Goal: Task Accomplishment & Management: Use online tool/utility

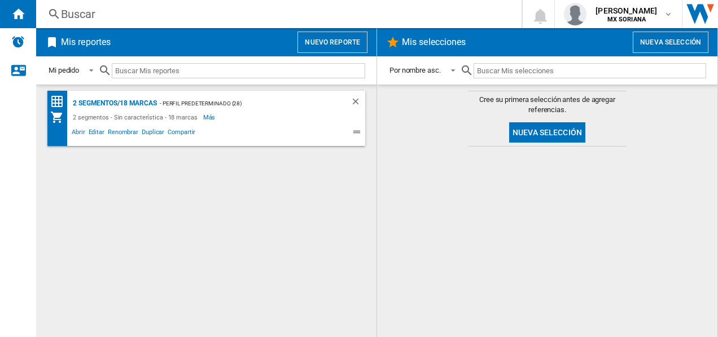
click at [438, 203] on div at bounding box center [547, 241] width 318 height 179
click at [292, 115] on div "2 segmentos - Sin característica - 18 marcas Más Menos" at bounding box center [196, 118] width 292 height 14
click at [353, 134] on ng-md-icon at bounding box center [359, 134] width 14 height 14
click at [63, 117] on div "Mi colección" at bounding box center [60, 118] width 20 height 14
click at [287, 150] on div "2 segmentos/18 marcas - Perfil predeterminado (28) 2 segmentos - Sin caracterís…" at bounding box center [206, 211] width 318 height 241
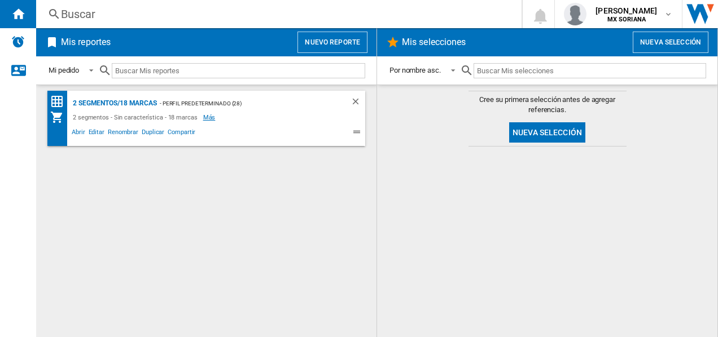
click at [203, 118] on span "Más" at bounding box center [210, 118] width 14 height 14
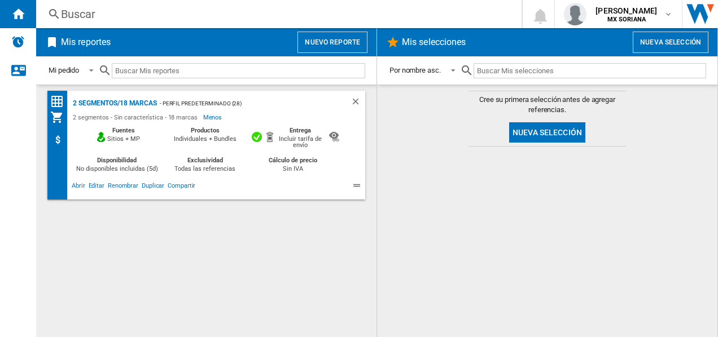
click at [148, 213] on div "2 segmentos/18 marcas - Perfil predeterminado (28) 2 segmentos - Sin caracterís…" at bounding box center [206, 211] width 318 height 241
click at [50, 41] on ng-md-icon at bounding box center [52, 43] width 14 height 14
click at [359, 186] on ng-md-icon at bounding box center [359, 188] width 14 height 14
click at [76, 186] on span "Abrir" at bounding box center [78, 188] width 17 height 14
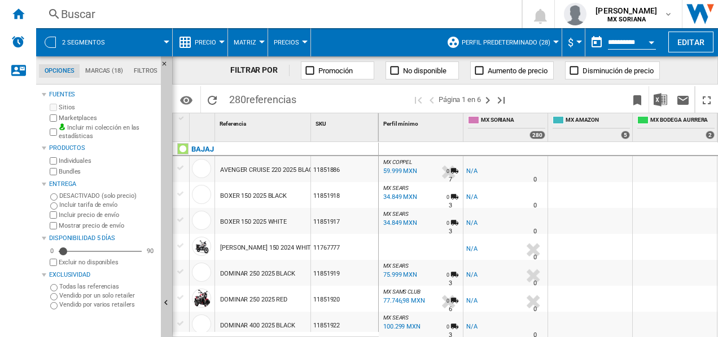
scroll to position [56, 0]
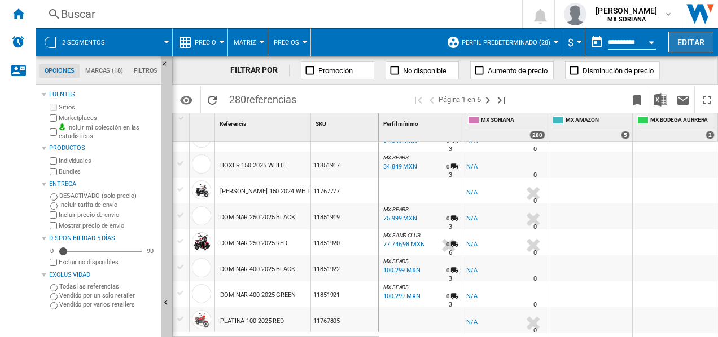
click at [685, 38] on button "Editar" at bounding box center [690, 42] width 45 height 21
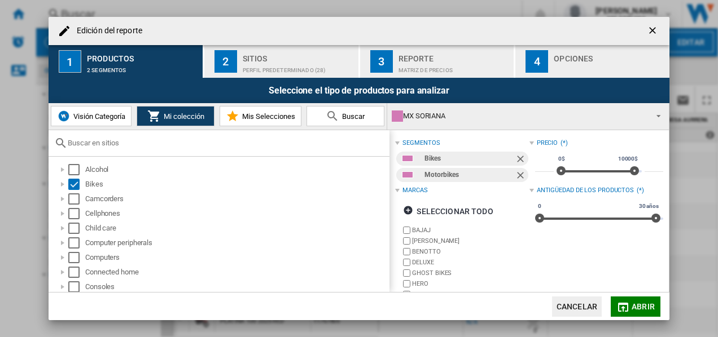
click at [517, 156] on ng-md-icon "Quitar" at bounding box center [522, 160] width 14 height 14
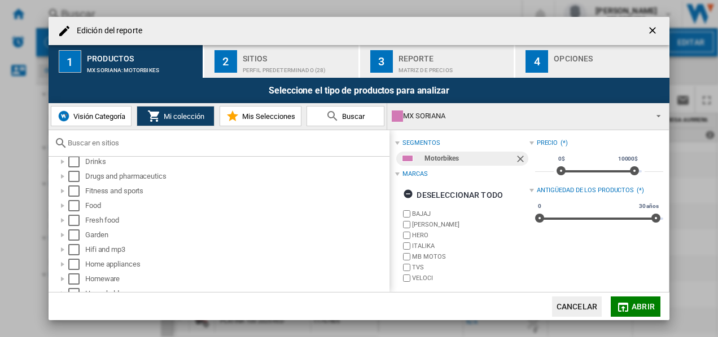
scroll to position [0, 0]
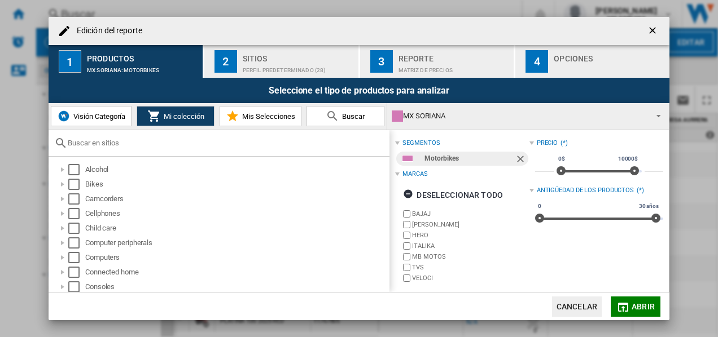
click at [238, 112] on md-icon at bounding box center [233, 116] width 14 height 14
click at [98, 111] on button "Visión Categoría" at bounding box center [91, 116] width 81 height 20
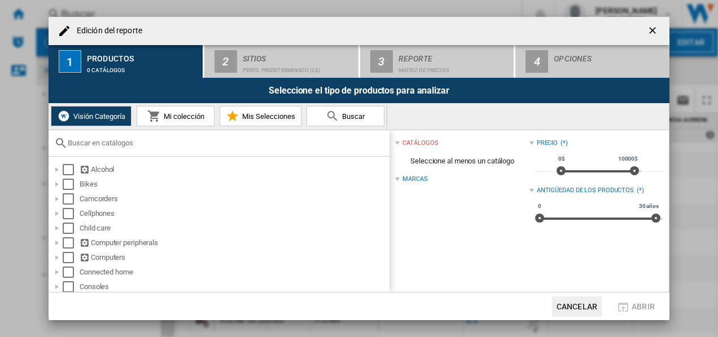
click at [197, 117] on span "Mi colección" at bounding box center [182, 116] width 43 height 8
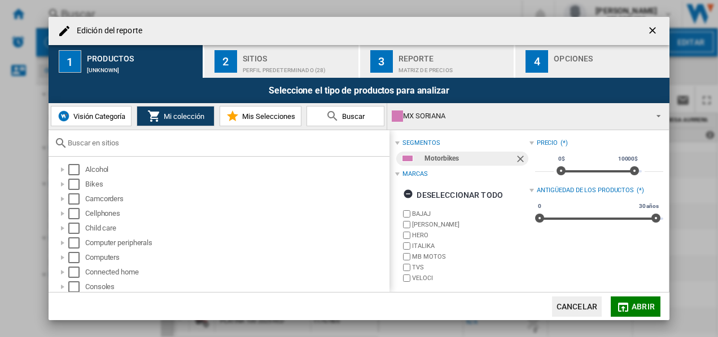
click at [636, 304] on span "Abrir" at bounding box center [642, 306] width 23 height 9
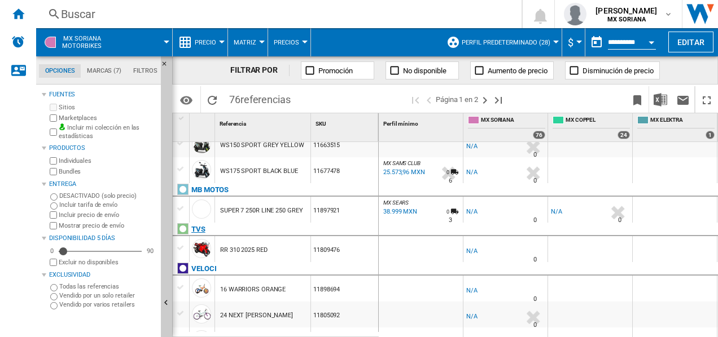
scroll to position [1164, 0]
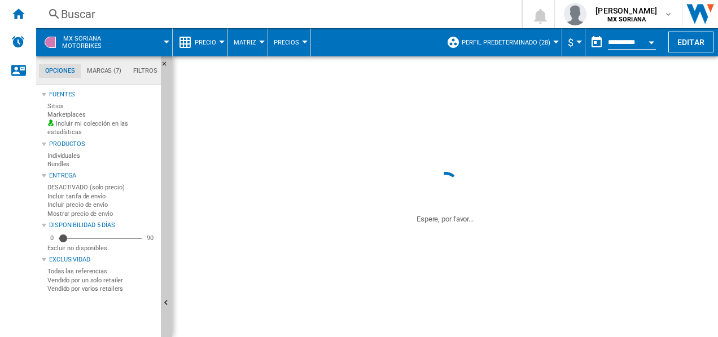
click at [55, 221] on div "Mostrar precio de envío" at bounding box center [101, 226] width 109 height 11
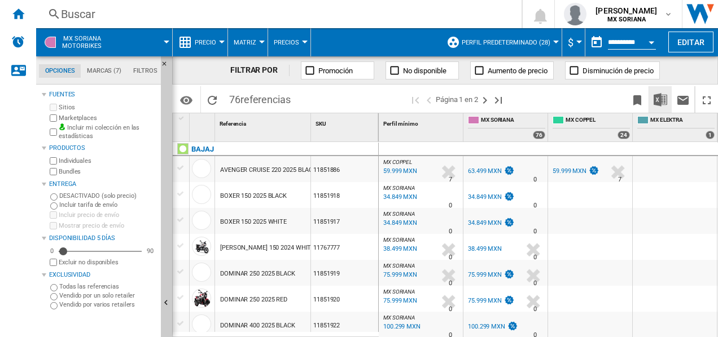
click at [661, 96] on img "Descargar en Excel" at bounding box center [660, 100] width 14 height 14
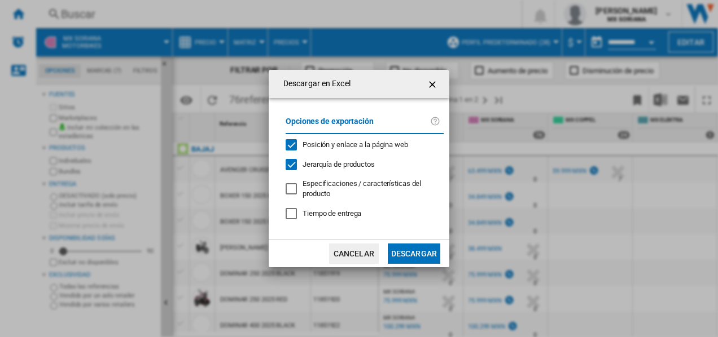
click at [288, 186] on div at bounding box center [291, 188] width 11 height 11
click at [422, 257] on button "Descargar" at bounding box center [414, 254] width 52 height 20
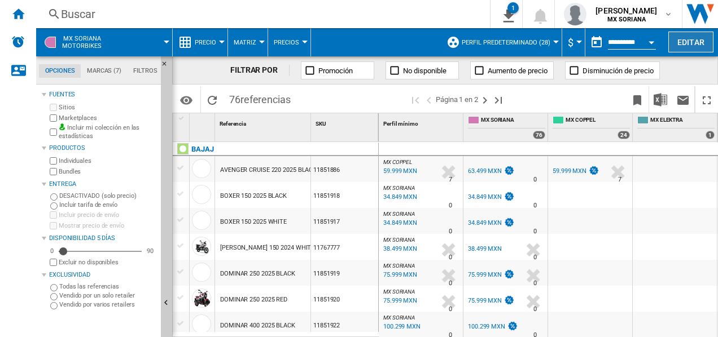
click at [689, 34] on button "Editar" at bounding box center [690, 42] width 45 height 21
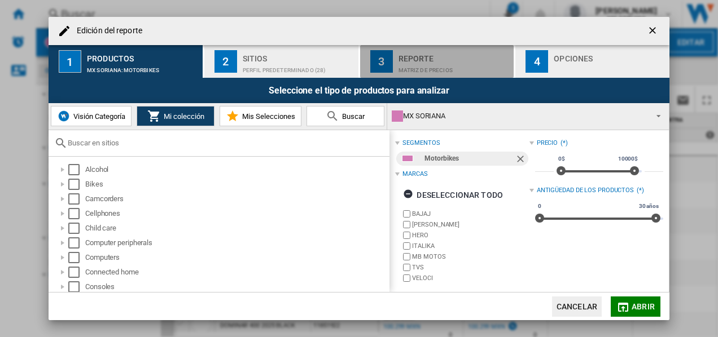
click at [437, 67] on div "Matriz de precios" at bounding box center [453, 68] width 111 height 12
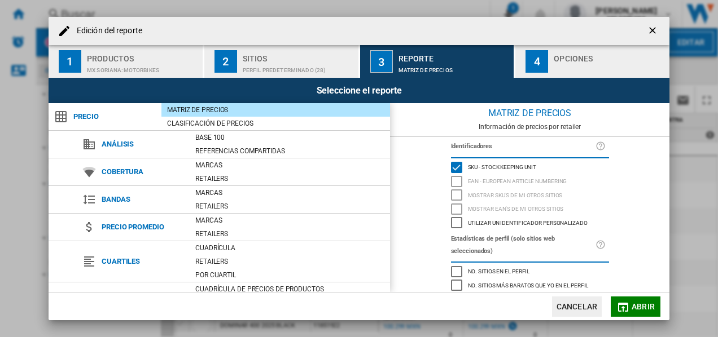
click at [572, 50] on div "Opciones" at bounding box center [609, 56] width 111 height 12
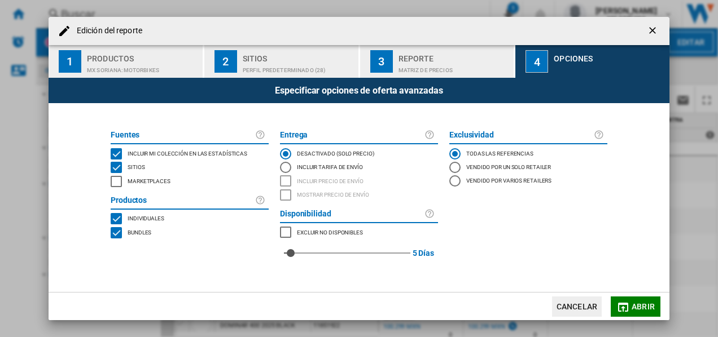
click at [323, 68] on div "Perfil predeterminado (28)" at bounding box center [298, 68] width 111 height 12
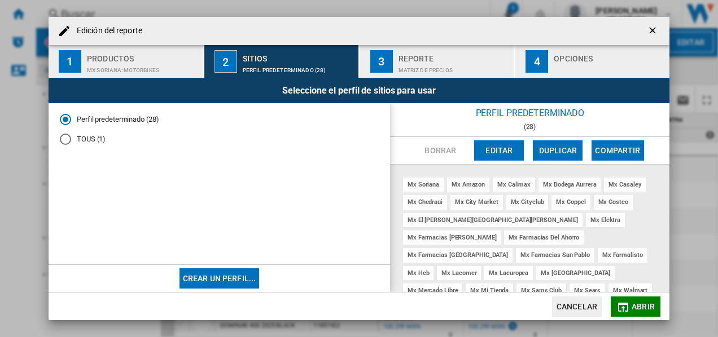
scroll to position [19, 0]
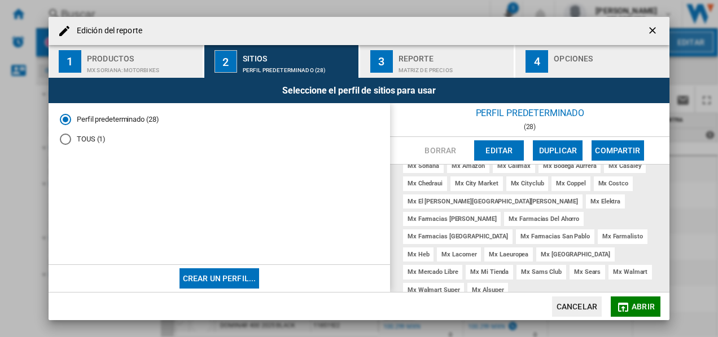
drag, startPoint x: 652, startPoint y: 28, endPoint x: 685, endPoint y: 38, distance: 34.1
click at [652, 28] on ng-md-icon "getI18NText('BUTTONS.CLOSE_DIALOG')" at bounding box center [654, 32] width 14 height 14
